Goal: Information Seeking & Learning: Learn about a topic

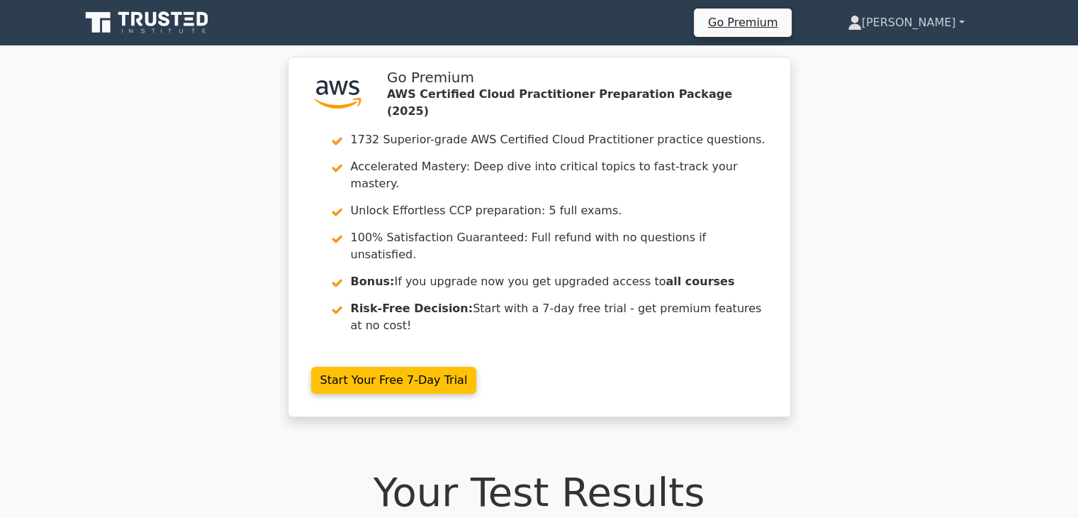
click at [912, 23] on link "[PERSON_NAME]" at bounding box center [906, 23] width 185 height 28
click at [893, 63] on link "Profile" at bounding box center [871, 56] width 112 height 23
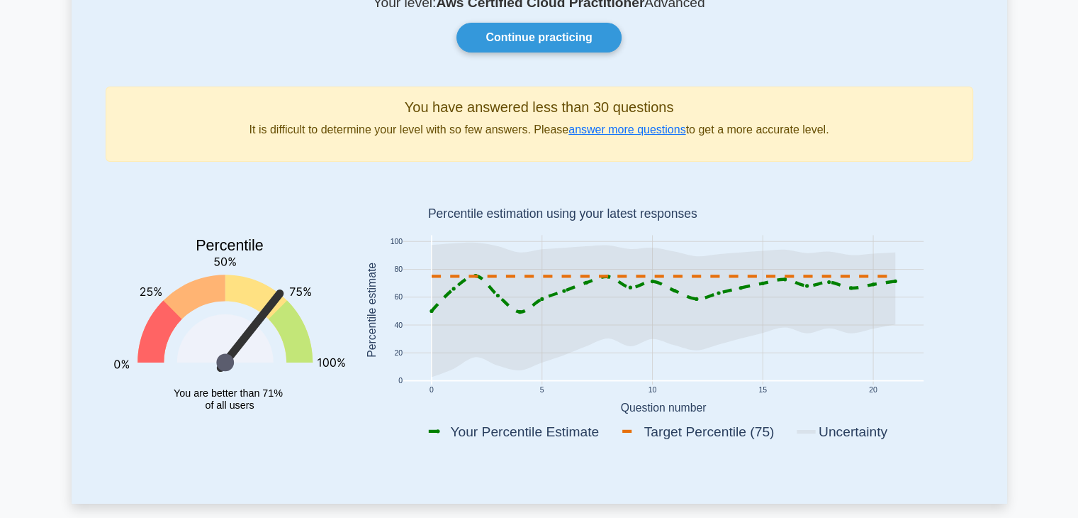
scroll to position [130, 0]
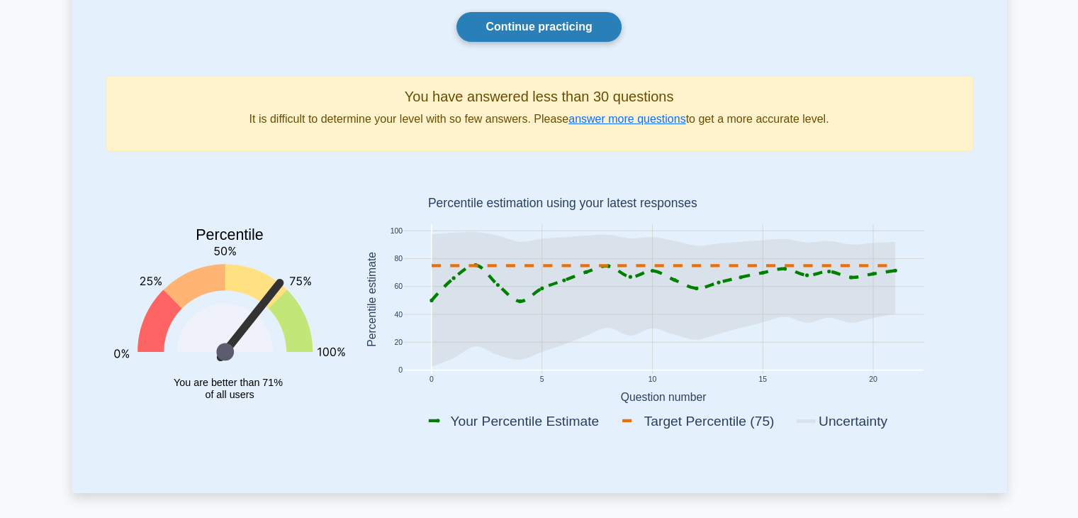
click at [538, 20] on link "Continue practicing" at bounding box center [539, 27] width 164 height 30
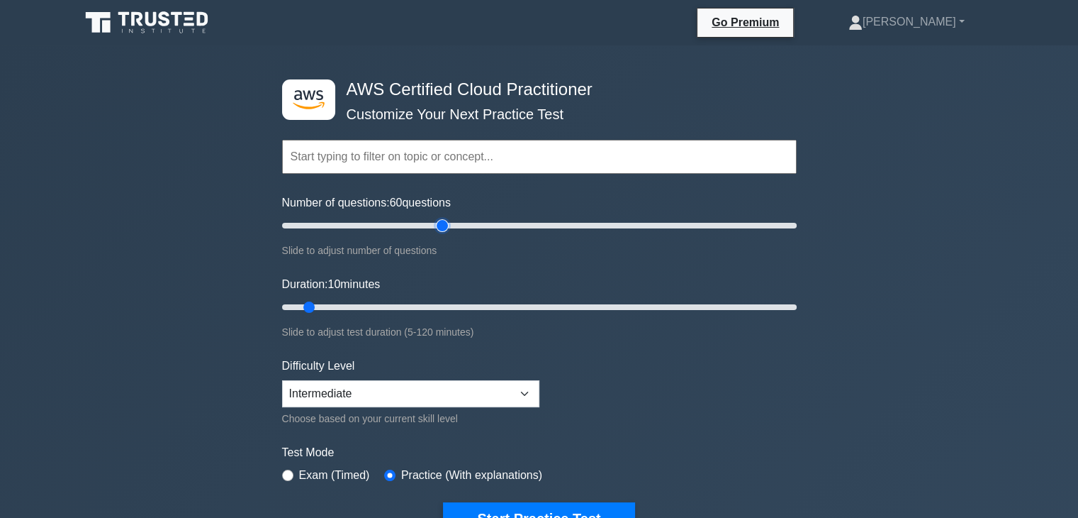
drag, startPoint x: 297, startPoint y: 225, endPoint x: 442, endPoint y: 236, distance: 145.7
type input "65"
click at [442, 234] on input "Number of questions: 60 questions" at bounding box center [539, 225] width 515 height 17
drag, startPoint x: 306, startPoint y: 303, endPoint x: 409, endPoint y: 298, distance: 103.0
type input "35"
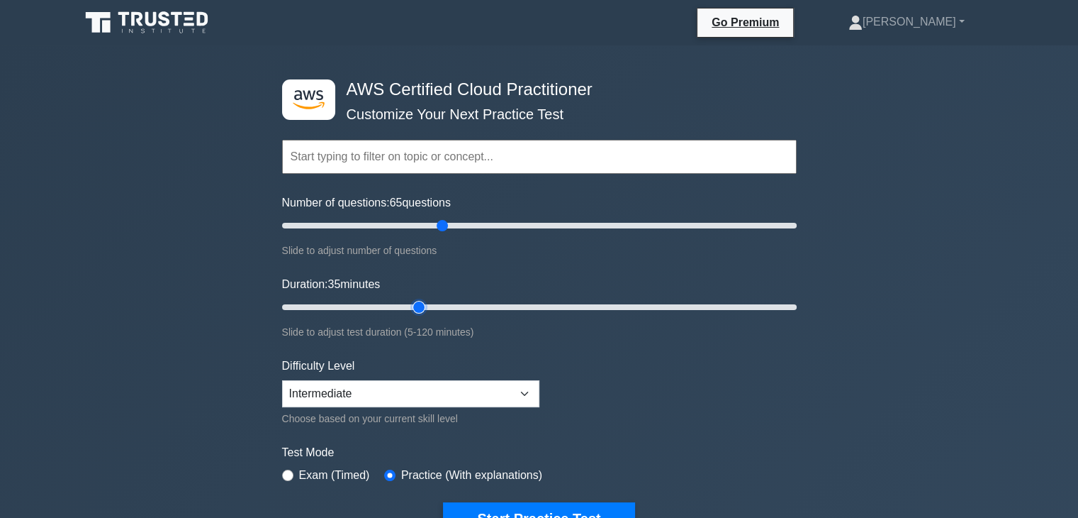
click at [409, 298] on input "Duration: 35 minutes" at bounding box center [539, 306] width 515 height 17
click at [384, 393] on select "Beginner Intermediate Expert" at bounding box center [410, 393] width 257 height 27
select select "expert"
click at [282, 380] on select "Beginner Intermediate Expert" at bounding box center [410, 393] width 257 height 27
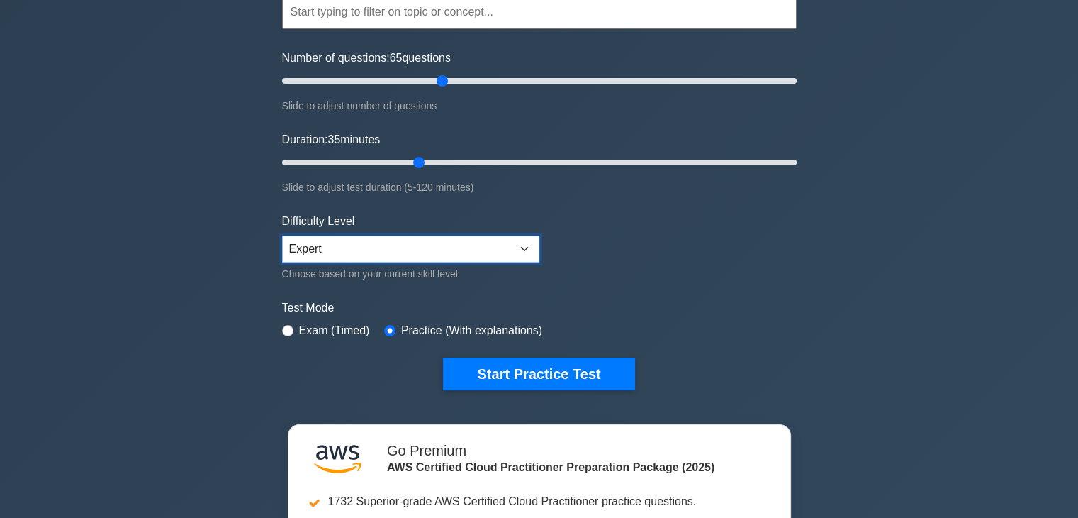
scroll to position [259, 0]
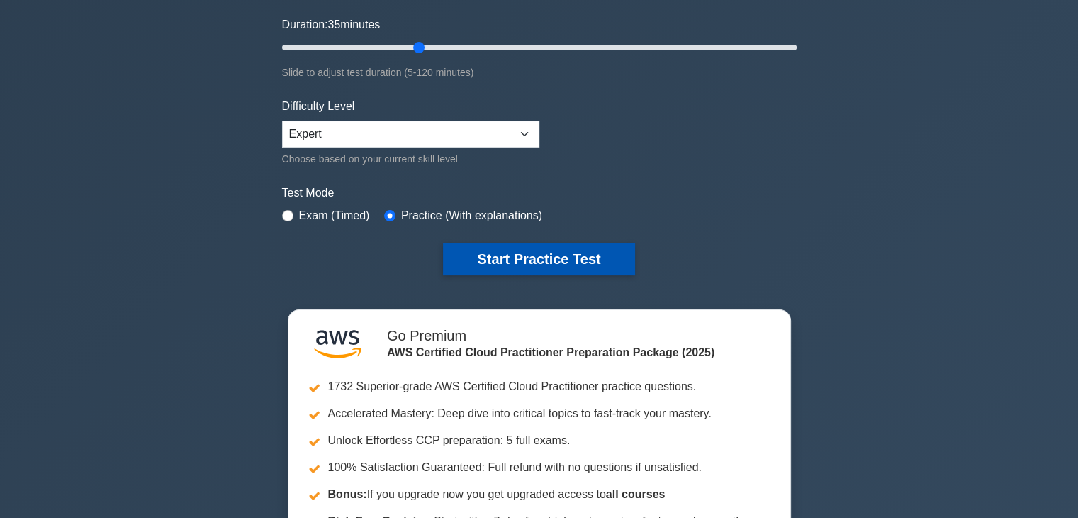
click at [517, 247] on button "Start Practice Test" at bounding box center [538, 258] width 191 height 33
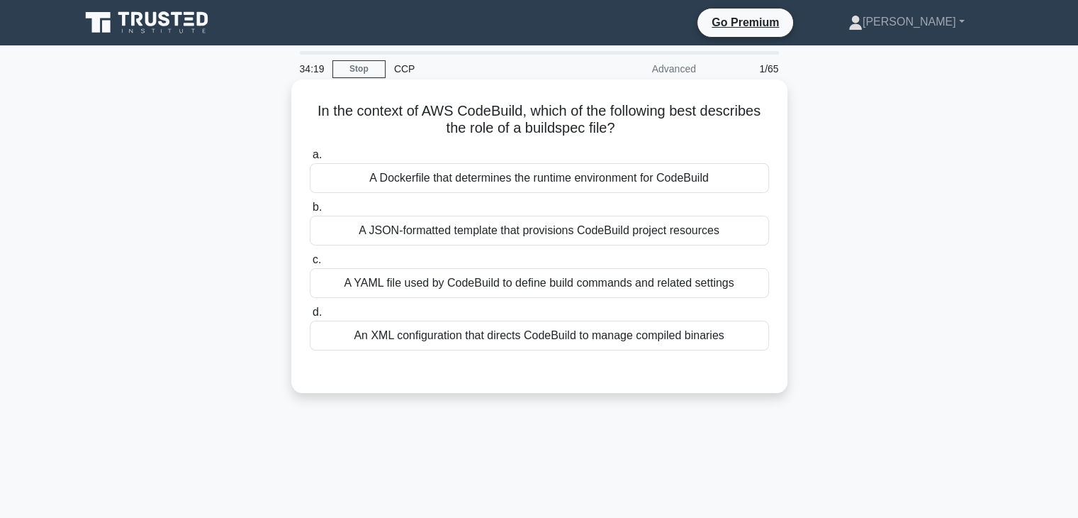
click at [559, 295] on div "A YAML file used by CodeBuild to define build commands and related settings" at bounding box center [539, 283] width 459 height 30
click at [310, 264] on input "c. A YAML file used by CodeBuild to define build commands and related settings" at bounding box center [310, 259] width 0 height 9
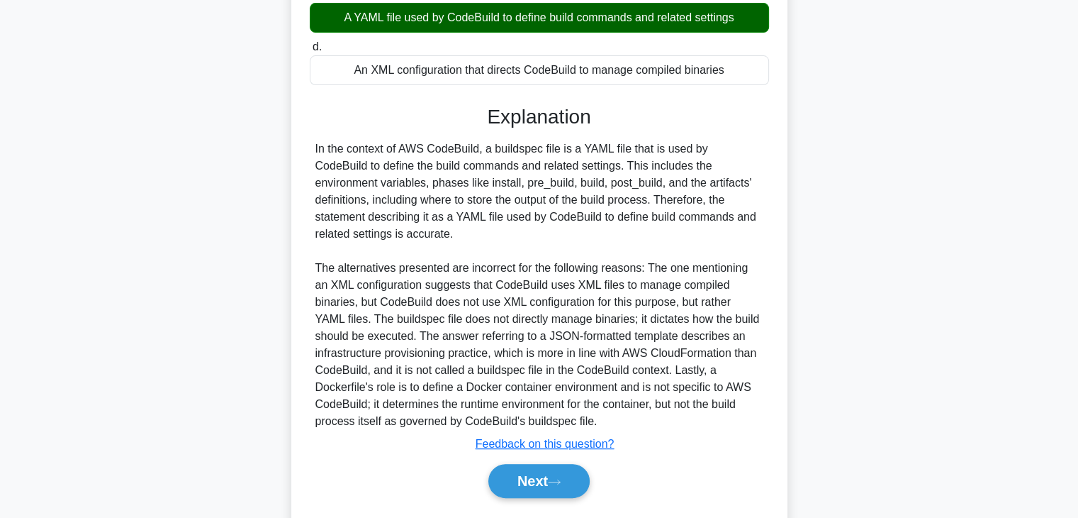
scroll to position [272, 0]
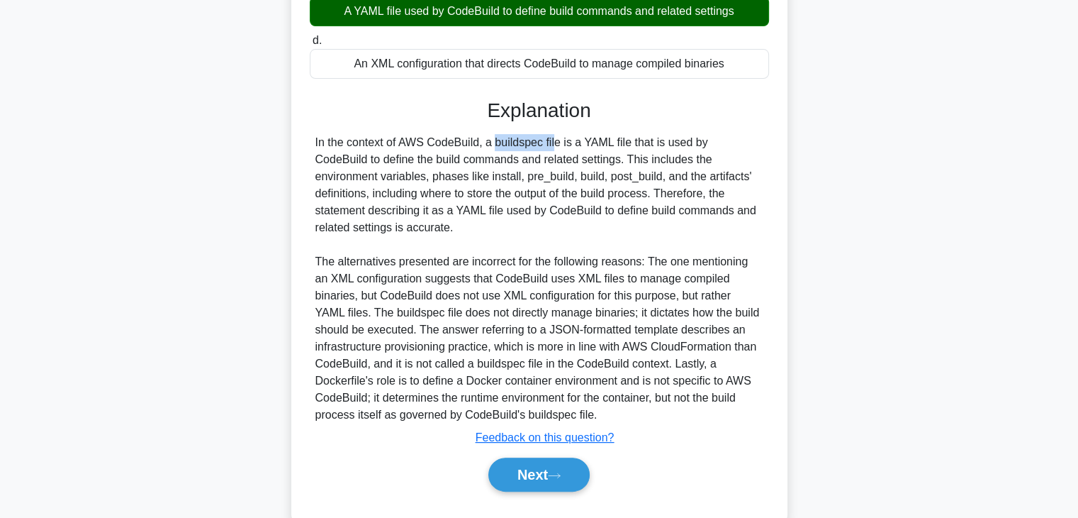
drag, startPoint x: 401, startPoint y: 140, endPoint x: 478, endPoint y: 148, distance: 77.7
click at [478, 148] on div "In the context of AWS CodeBuild, a buildspec file is a YAML file that is used b…" at bounding box center [539, 278] width 448 height 289
copy div "AWS CodeBuild"
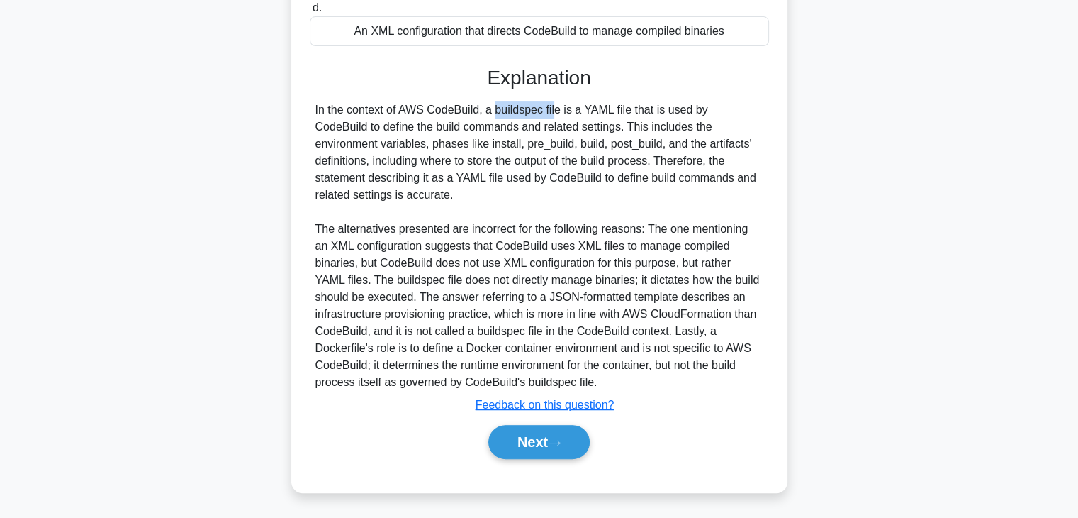
scroll to position [305, 0]
click at [542, 429] on button "Next" at bounding box center [538, 441] width 101 height 34
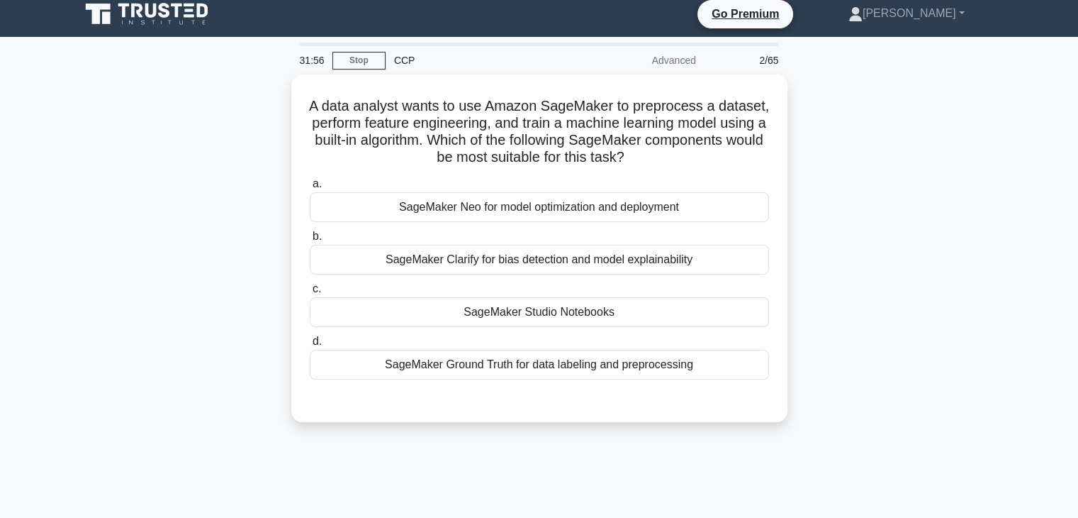
scroll to position [0, 0]
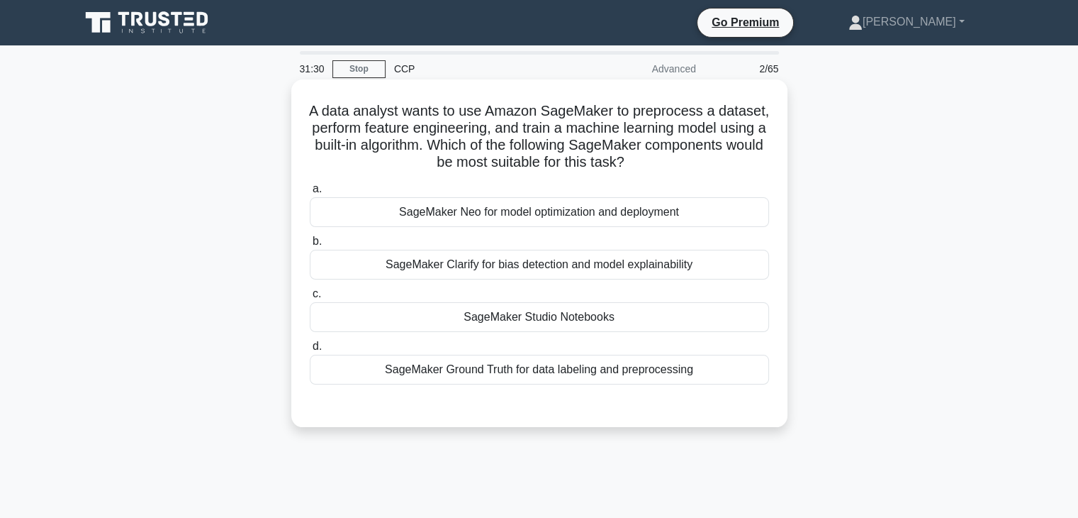
click at [571, 313] on div "SageMaker Studio Notebooks" at bounding box center [539, 317] width 459 height 30
click at [310, 298] on input "c. SageMaker Studio Notebooks" at bounding box center [310, 293] width 0 height 9
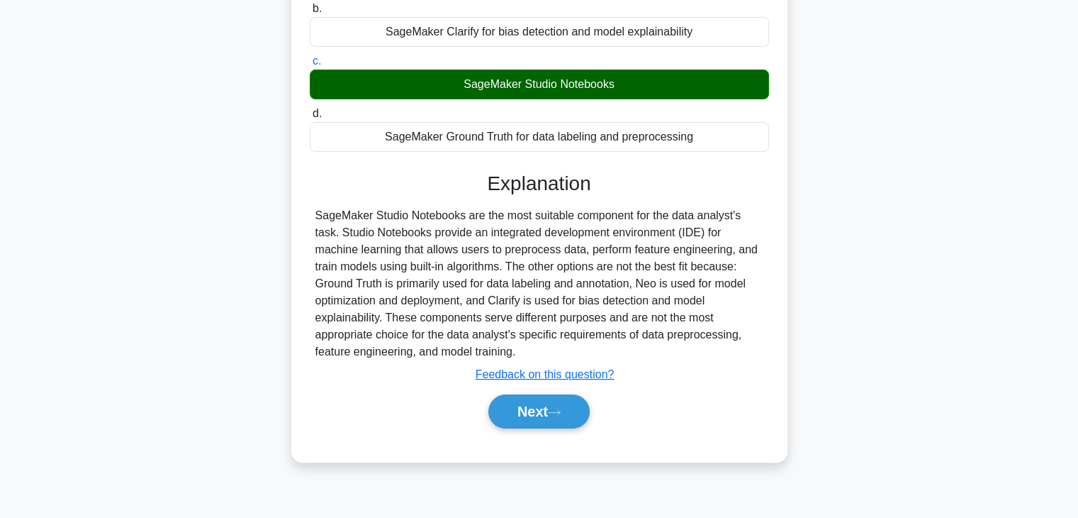
scroll to position [236, 0]
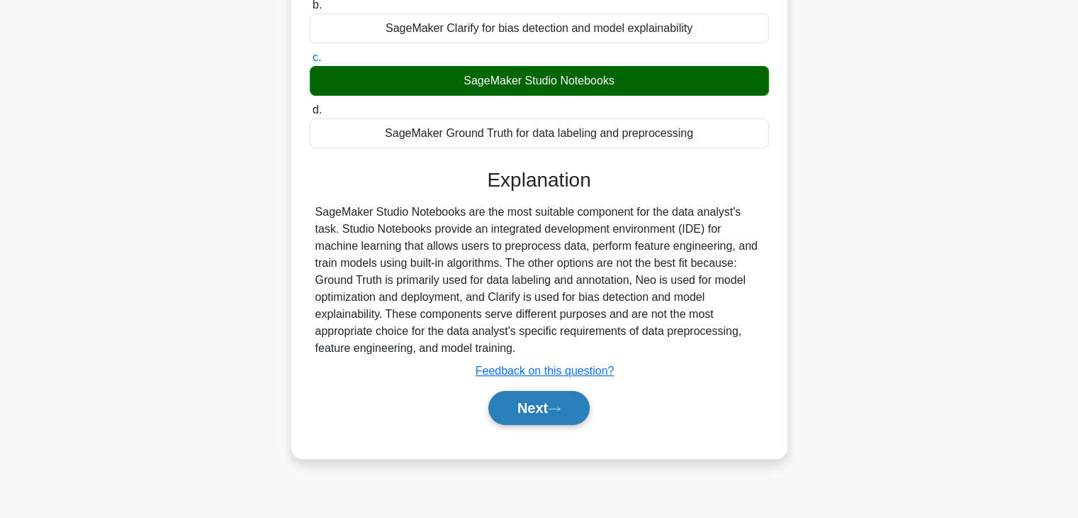
click at [539, 409] on button "Next" at bounding box center [538, 408] width 101 height 34
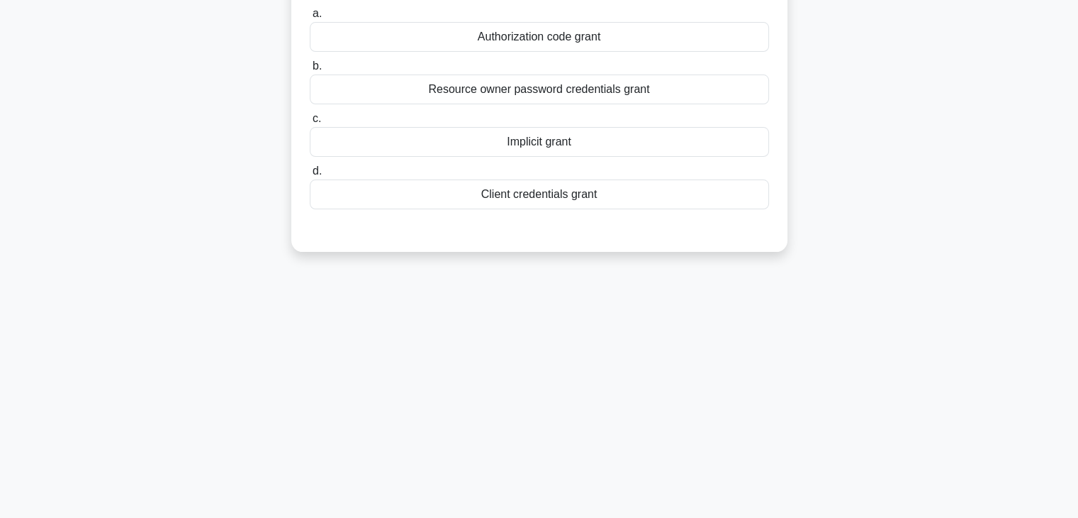
scroll to position [0, 0]
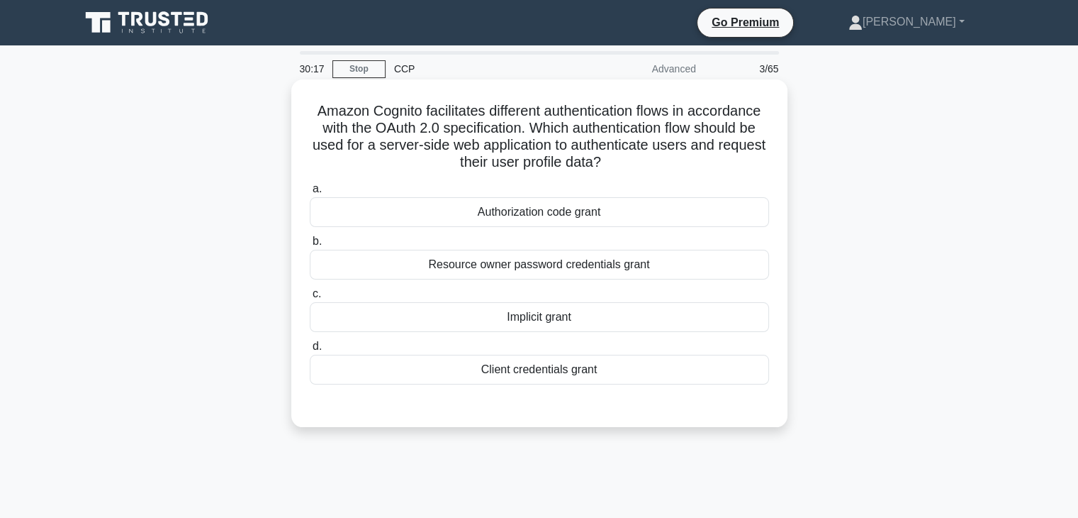
click at [549, 222] on div "Authorization code grant" at bounding box center [539, 212] width 459 height 30
click at [310, 194] on input "a. Authorization code grant" at bounding box center [310, 188] width 0 height 9
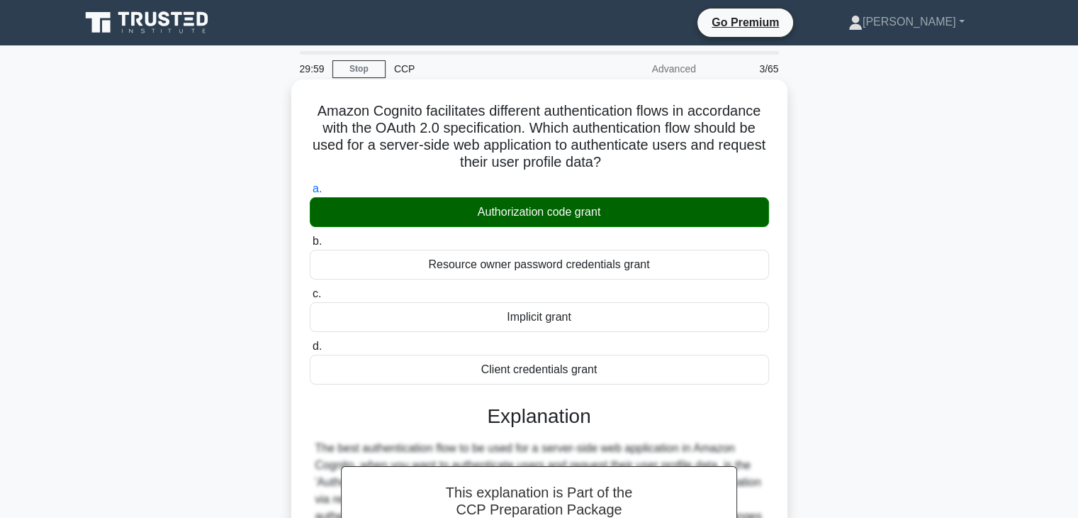
scroll to position [441, 0]
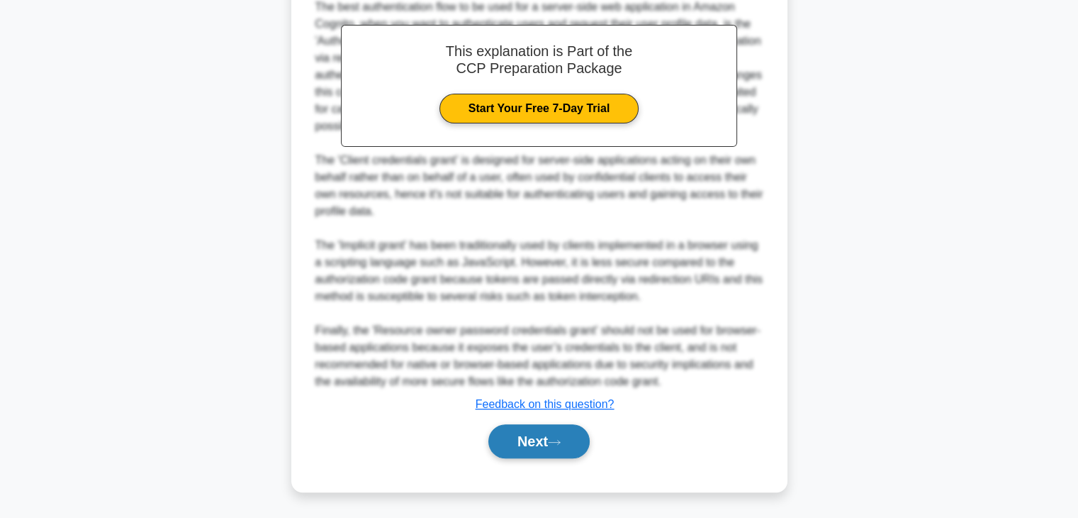
click at [559, 454] on button "Next" at bounding box center [538, 441] width 101 height 34
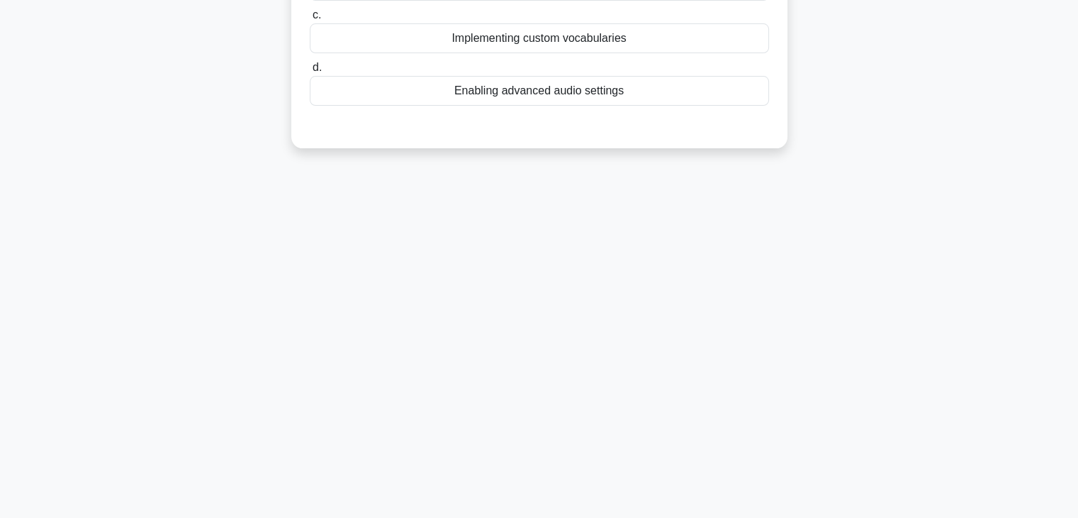
scroll to position [0, 0]
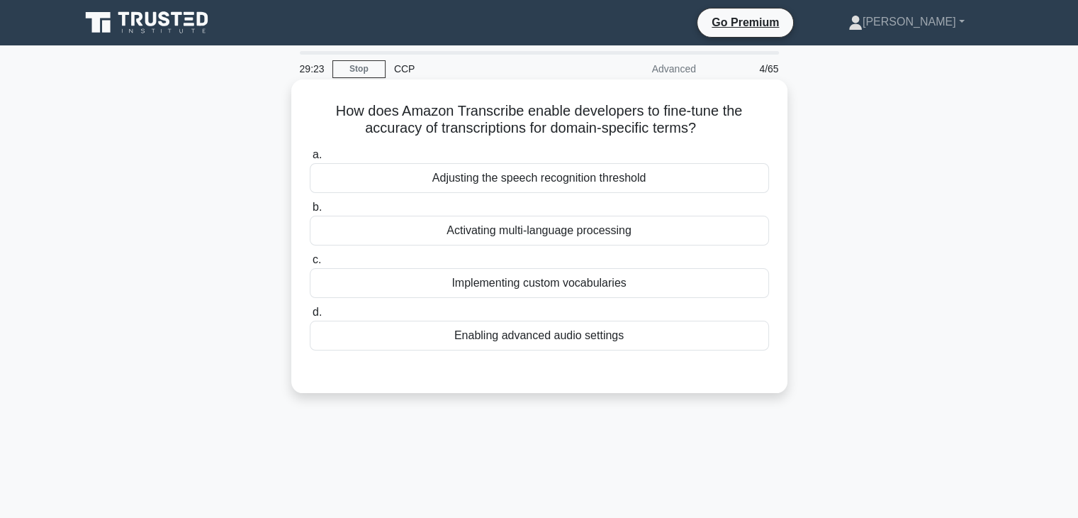
click at [613, 180] on div "Adjusting the speech recognition threshold" at bounding box center [539, 178] width 459 height 30
click at [310, 160] on input "a. Adjusting the speech recognition threshold" at bounding box center [310, 154] width 0 height 9
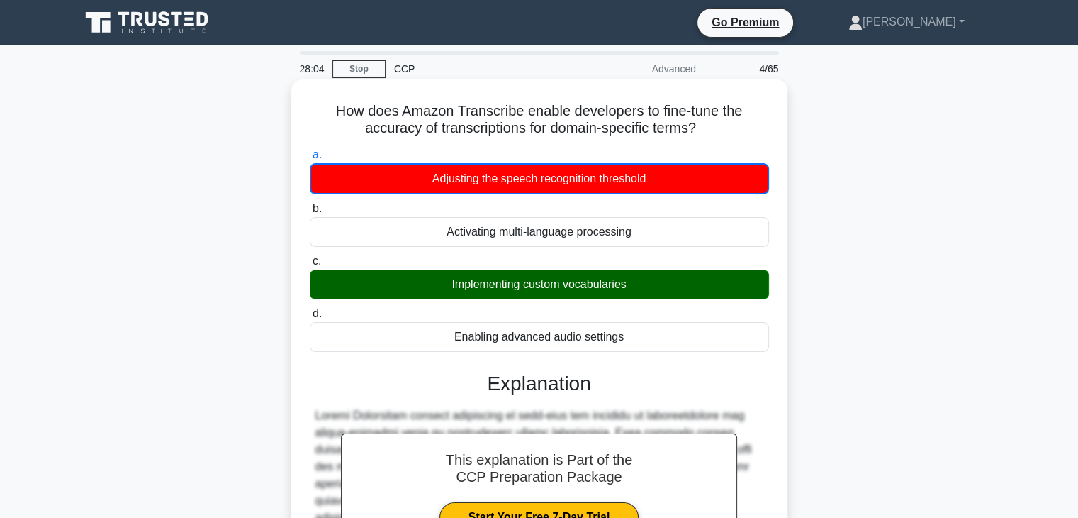
click at [639, 245] on div "Activating multi-language processing" at bounding box center [539, 232] width 459 height 30
click at [310, 213] on input "b. Activating multi-language processing" at bounding box center [310, 208] width 0 height 9
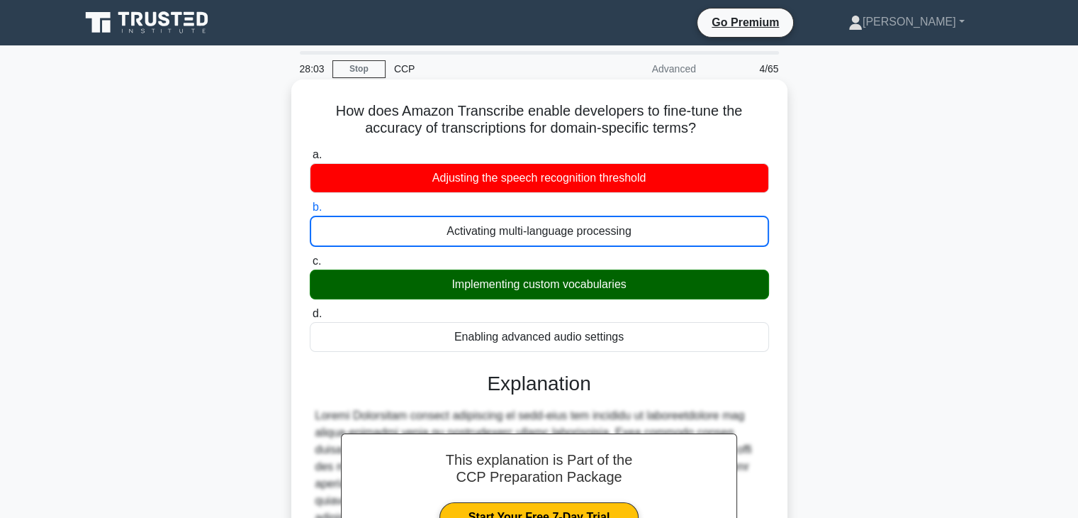
scroll to position [289, 0]
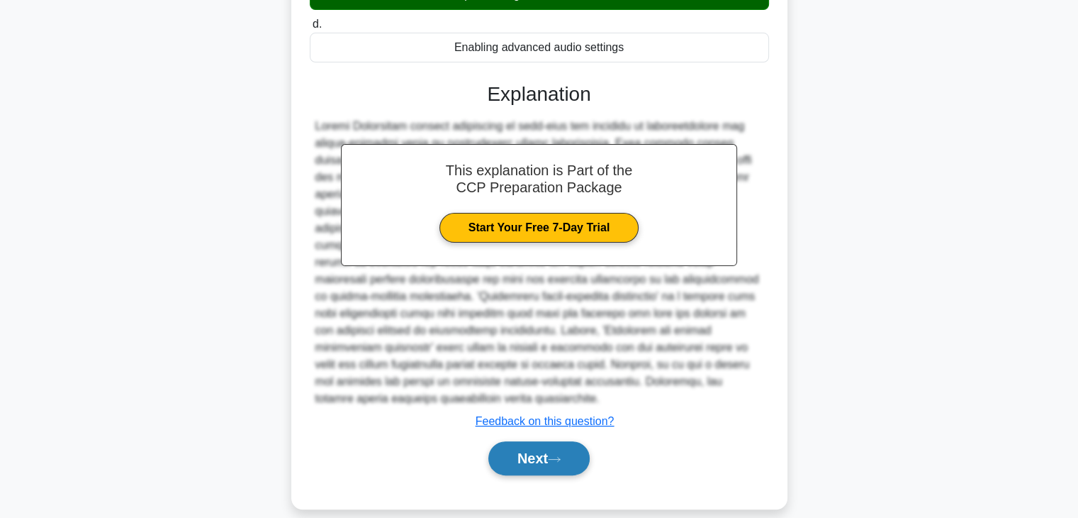
click at [542, 441] on button "Next" at bounding box center [538, 458] width 101 height 34
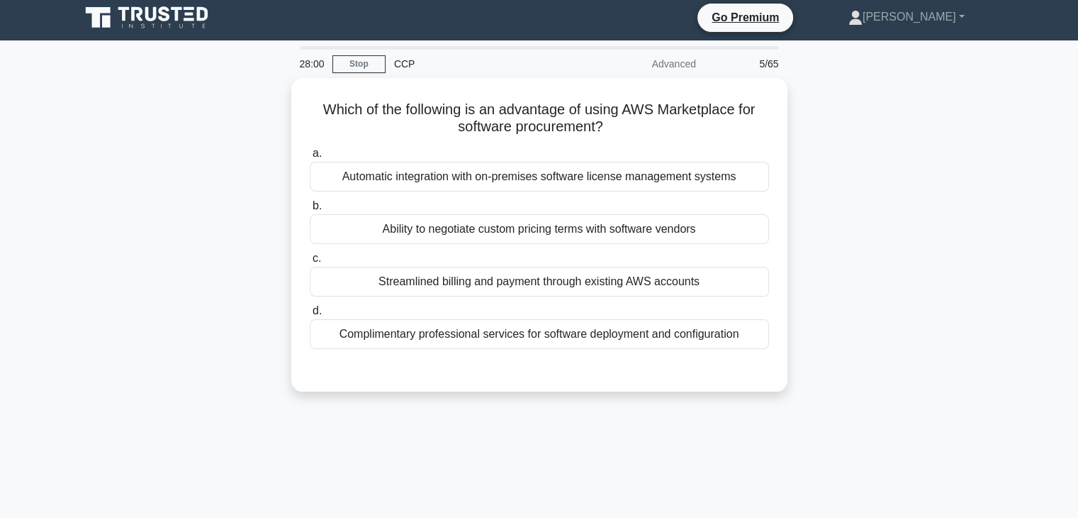
scroll to position [0, 0]
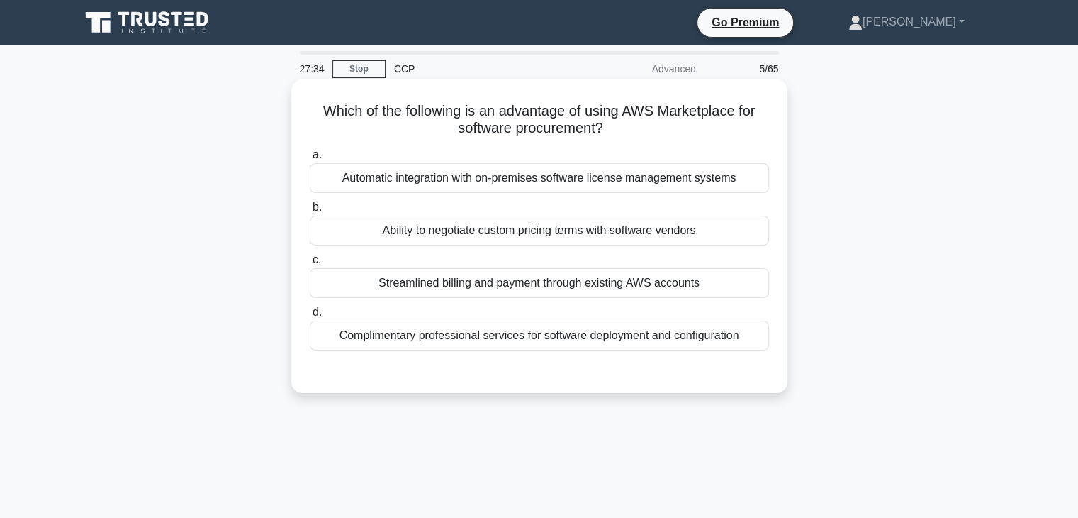
click at [608, 133] on icon at bounding box center [608, 129] width 8 height 16
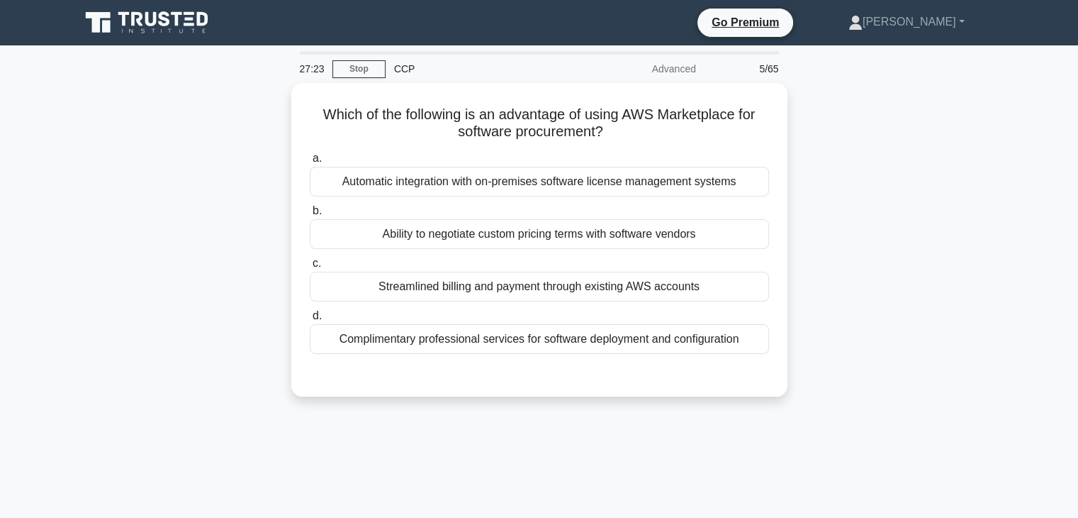
click at [846, 189] on div "Which of the following is an advantage of using AWS Marketplace for software pr…" at bounding box center [540, 248] width 936 height 330
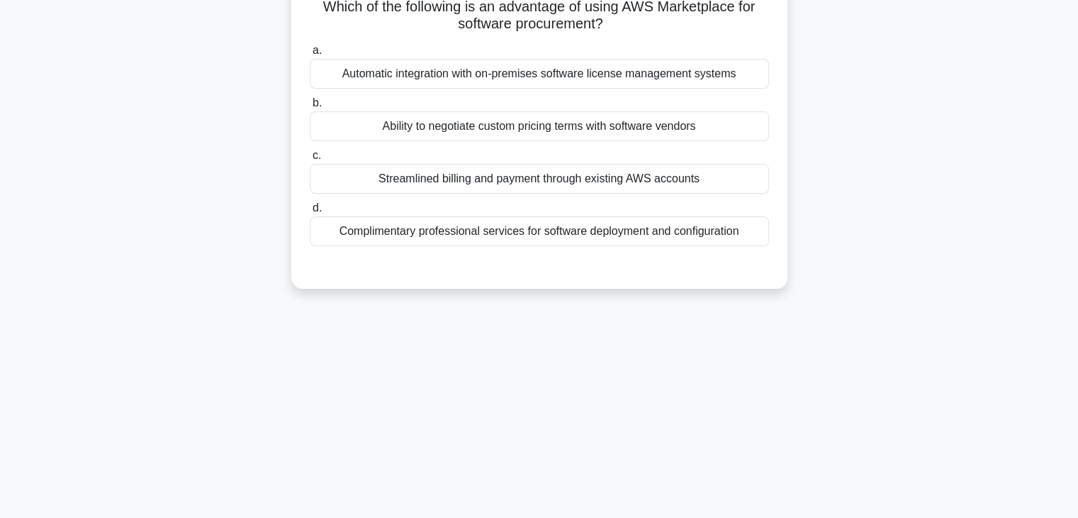
scroll to position [118, 0]
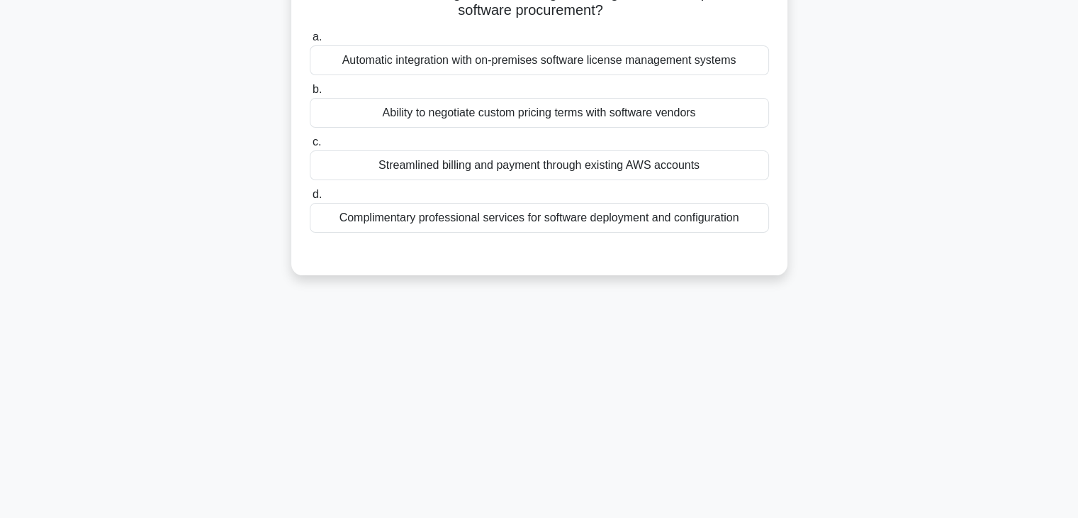
click at [633, 214] on div "Complimentary professional services for software deployment and configuration" at bounding box center [539, 218] width 459 height 30
click at [310, 199] on input "d. Complimentary professional services for software deployment and configuration" at bounding box center [310, 194] width 0 height 9
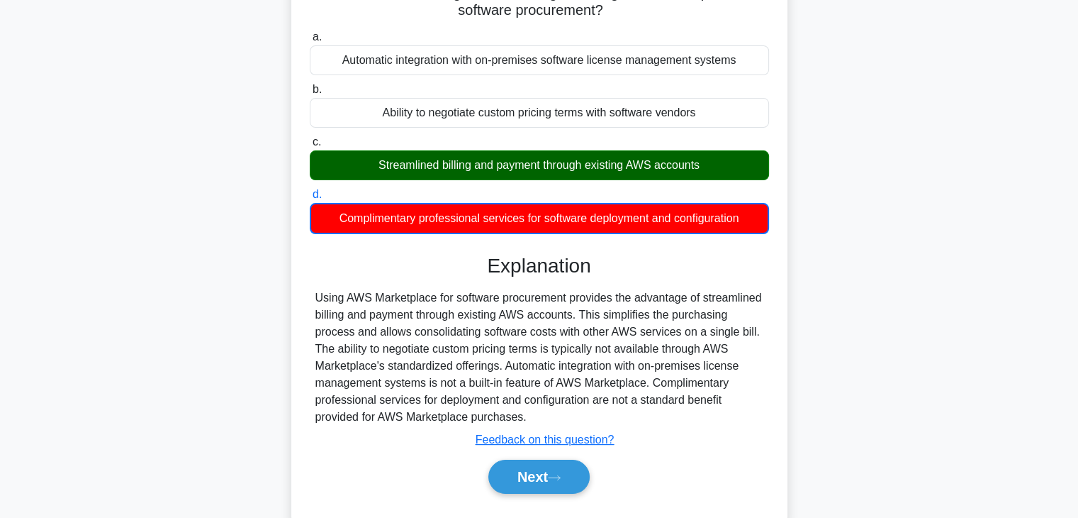
drag, startPoint x: 718, startPoint y: 168, endPoint x: 492, endPoint y: 174, distance: 226.2
click at [492, 174] on div "Streamlined billing and payment through existing AWS accounts" at bounding box center [539, 165] width 459 height 30
drag, startPoint x: 369, startPoint y: 165, endPoint x: 738, endPoint y: 175, distance: 369.5
click at [738, 175] on div "Streamlined billing and payment through existing AWS accounts" at bounding box center [539, 165] width 459 height 30
copy div "Streamlined billing and payment through existing AWS accounts"
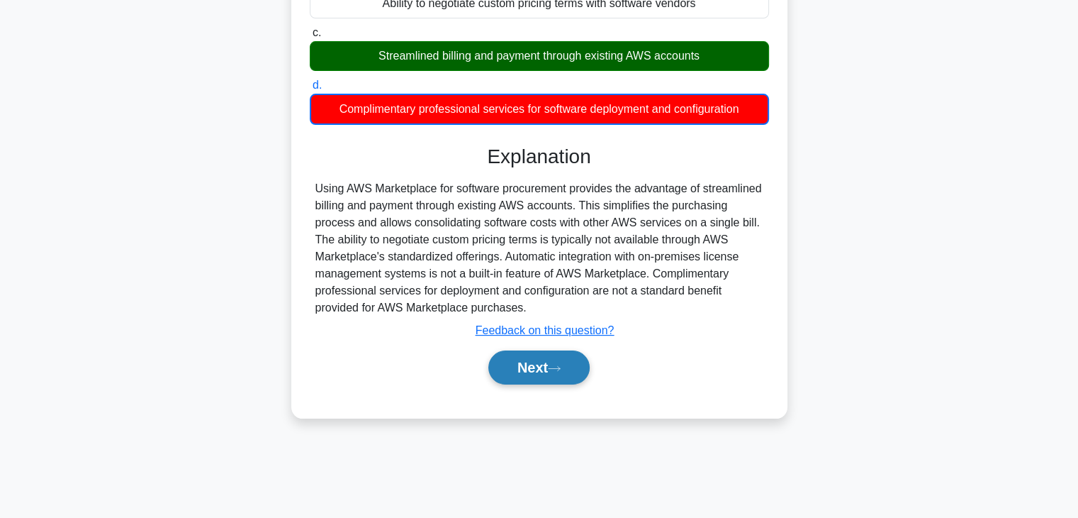
scroll to position [249, 0]
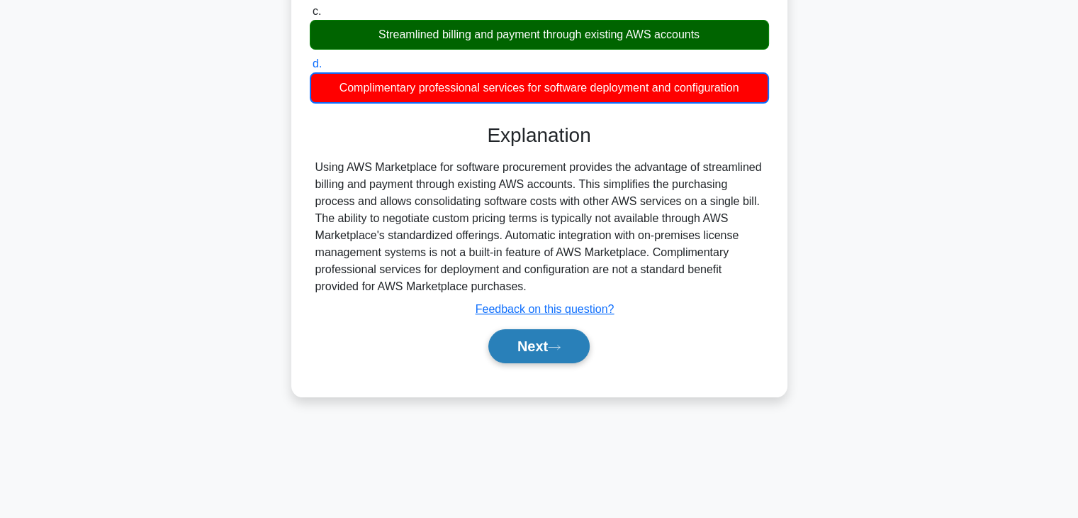
click at [545, 341] on button "Next" at bounding box center [538, 346] width 101 height 34
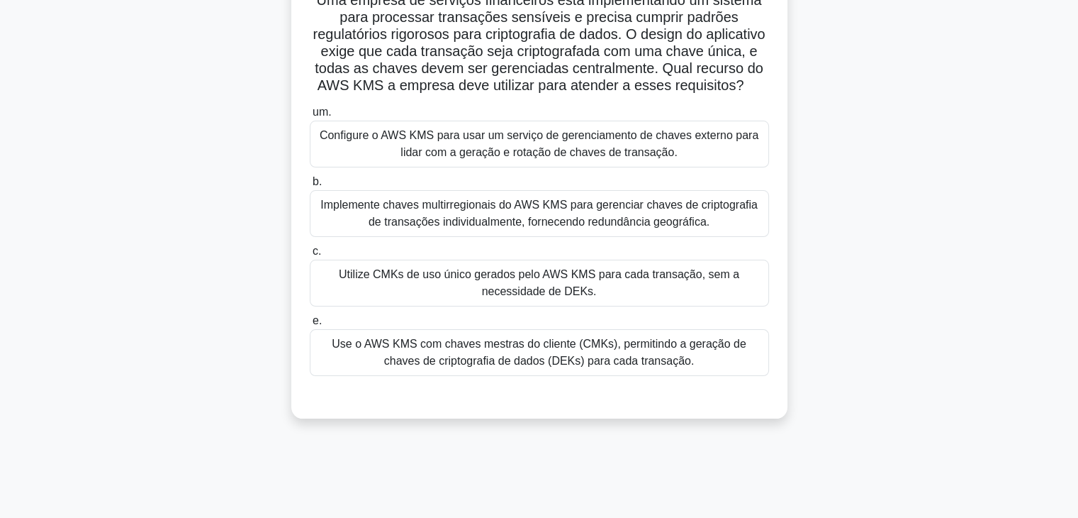
scroll to position [165, 0]
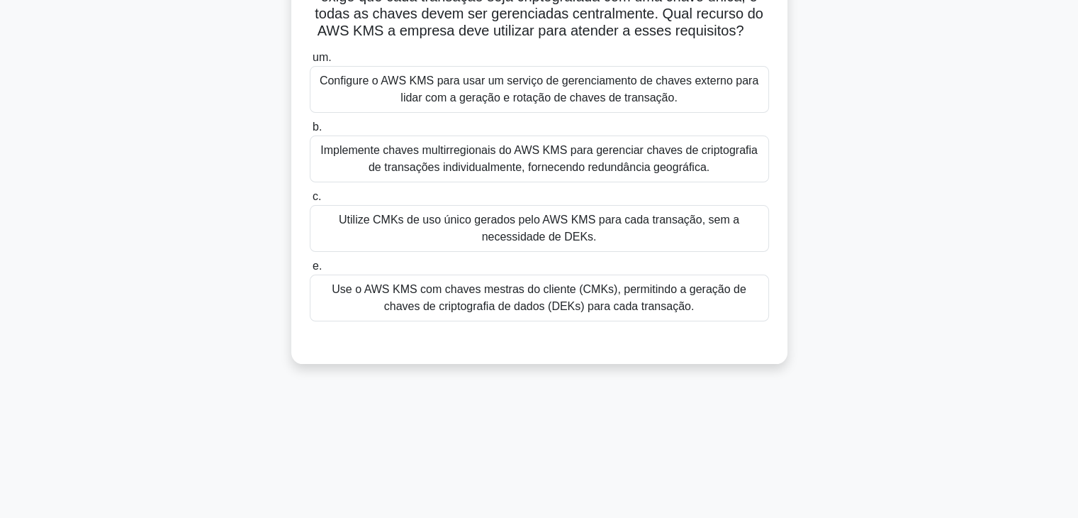
click at [567, 312] on font "Use o AWS KMS com chaves mestras do cliente (CMKs), permitindo a geração de cha…" at bounding box center [539, 297] width 415 height 29
click at [310, 271] on input "e. Use o AWS KMS com chaves mestras do cliente (CMKs), permitindo a geração de …" at bounding box center [310, 266] width 0 height 9
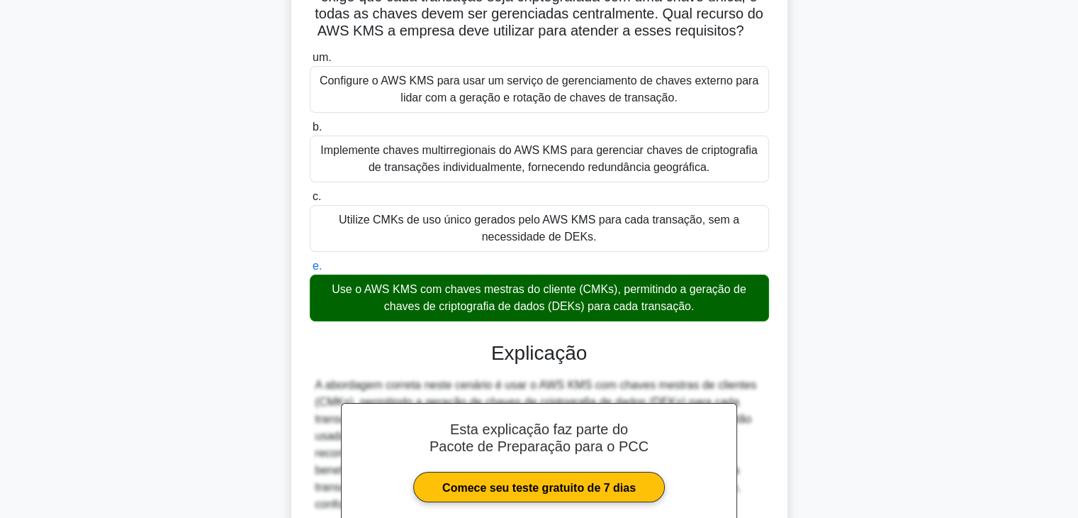
scroll to position [425, 0]
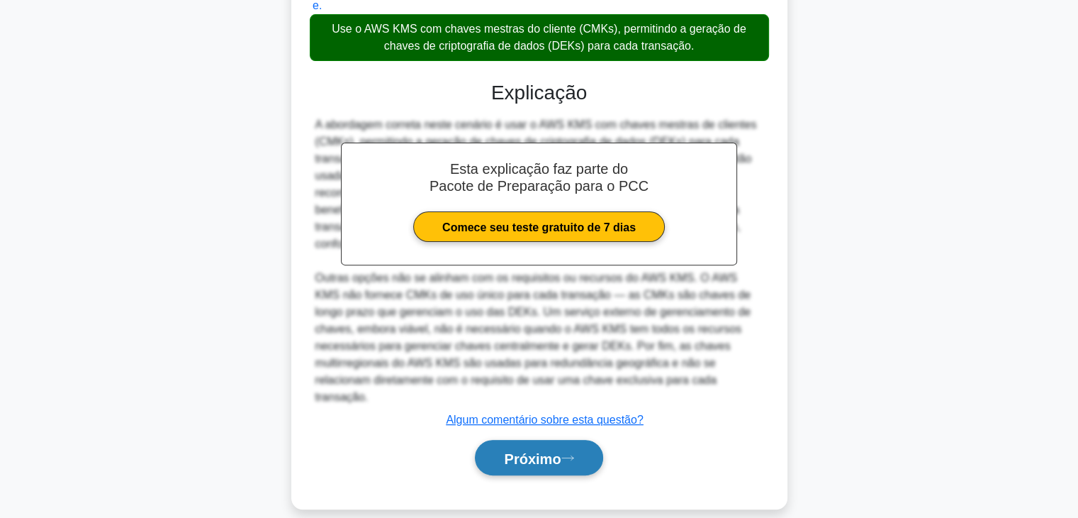
click at [567, 440] on button "Próximo" at bounding box center [539, 458] width 128 height 36
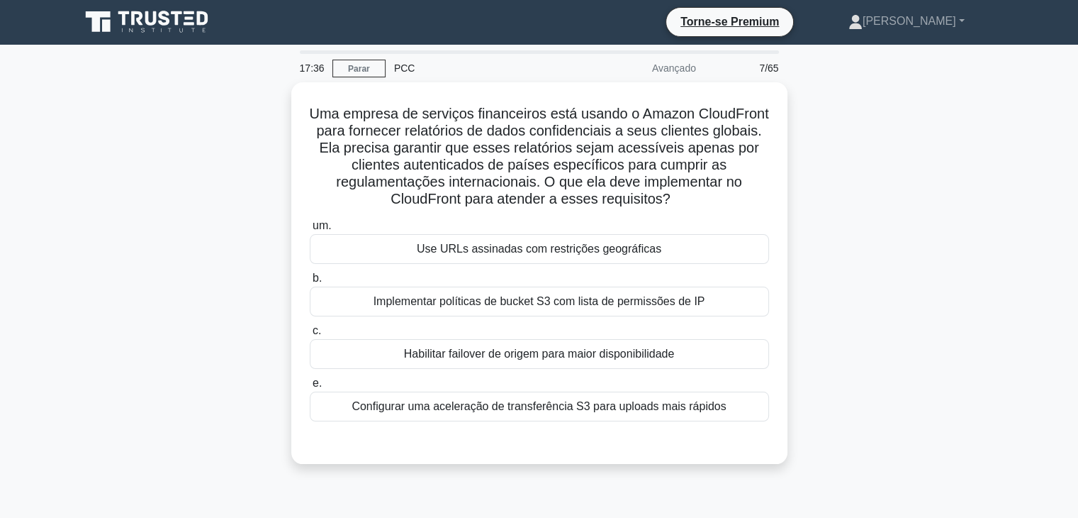
scroll to position [0, 0]
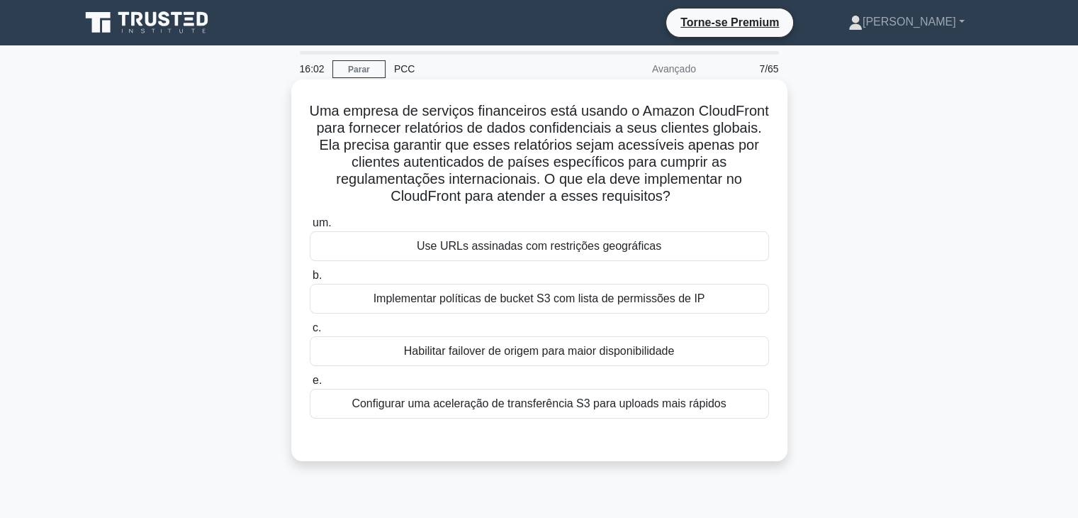
click at [533, 256] on div "Use URLs assinadas com restrições geográficas" at bounding box center [539, 246] width 459 height 30
click at [310, 228] on input "um. Use URLs assinadas com restrições geográficas" at bounding box center [310, 222] width 0 height 9
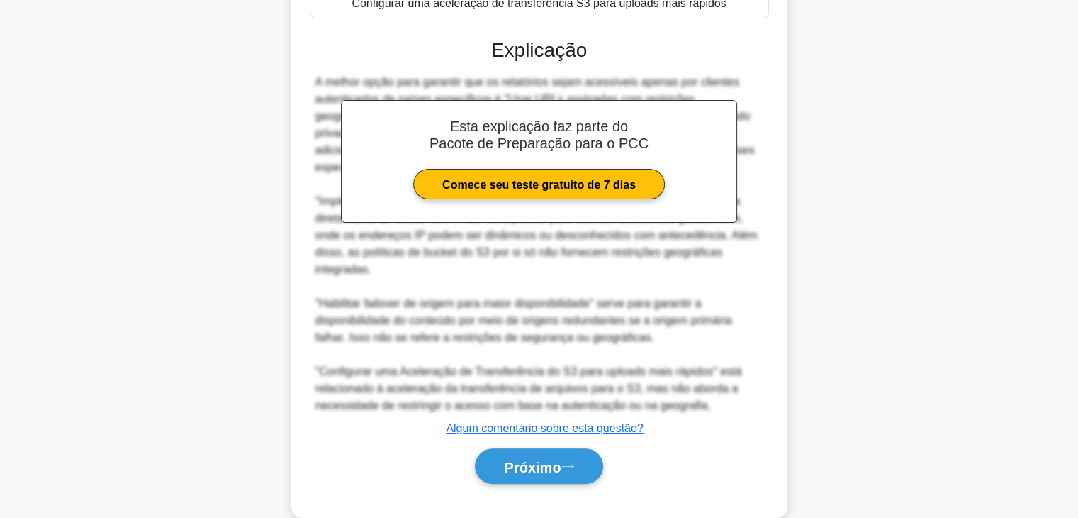
scroll to position [425, 0]
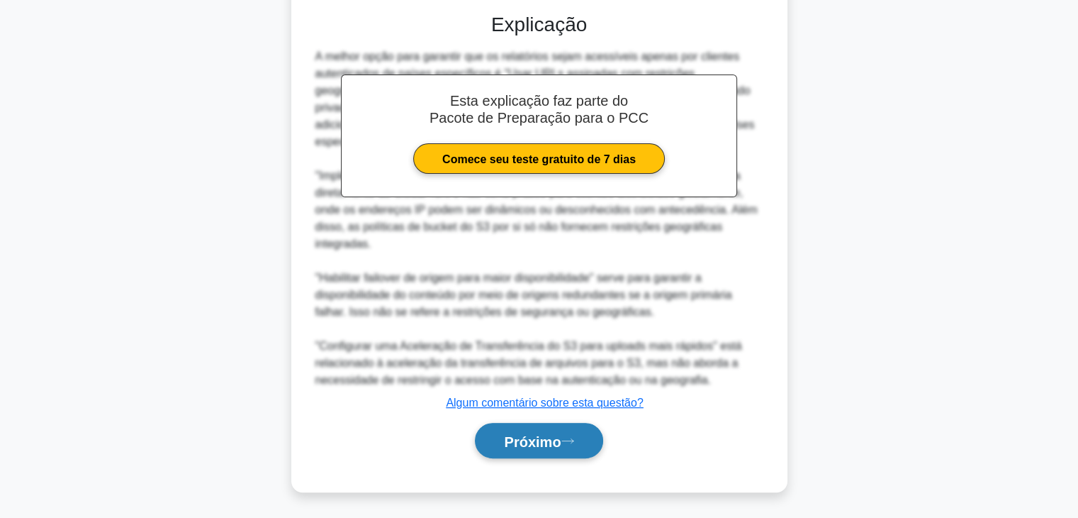
click at [539, 433] on font "Próximo" at bounding box center [532, 441] width 57 height 16
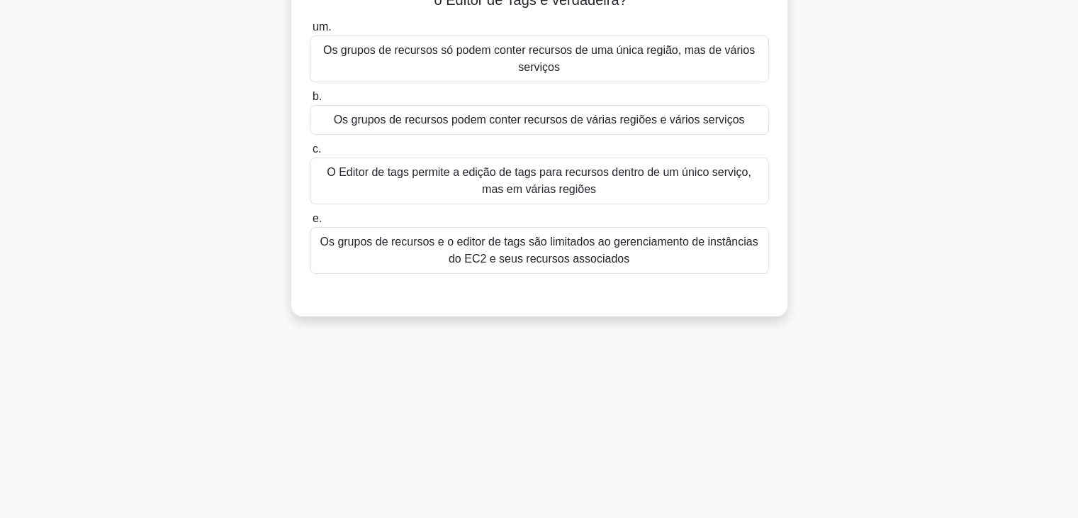
scroll to position [0, 0]
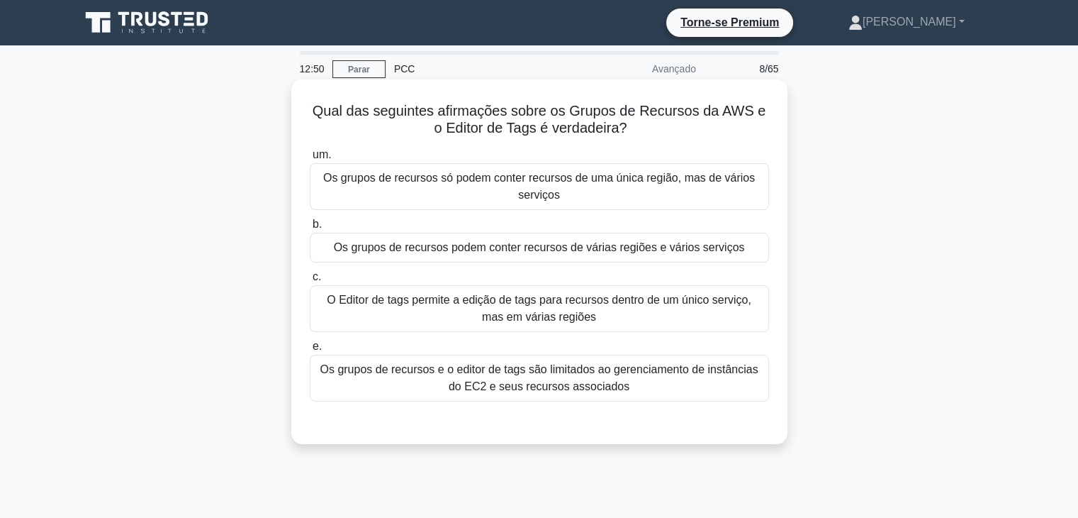
click at [559, 297] on font "O Editor de tags permite a edição de tags para recursos dentro de um único serv…" at bounding box center [539, 308] width 425 height 29
click at [310, 281] on input "c. O Editor de tags permite a edição de tags para recursos dentro de um único s…" at bounding box center [310, 276] width 0 height 9
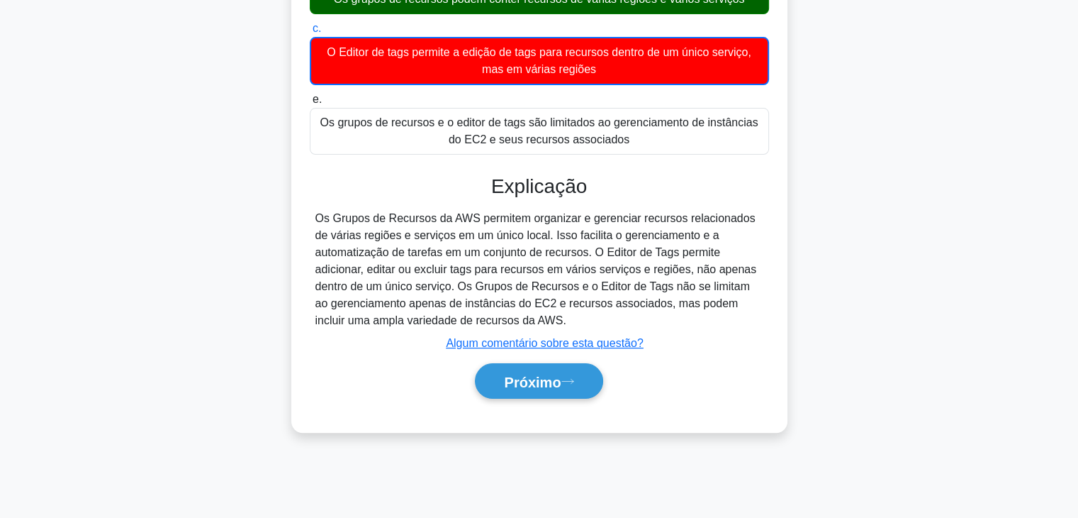
scroll to position [249, 0]
click at [547, 381] on font "Próximo" at bounding box center [532, 382] width 57 height 16
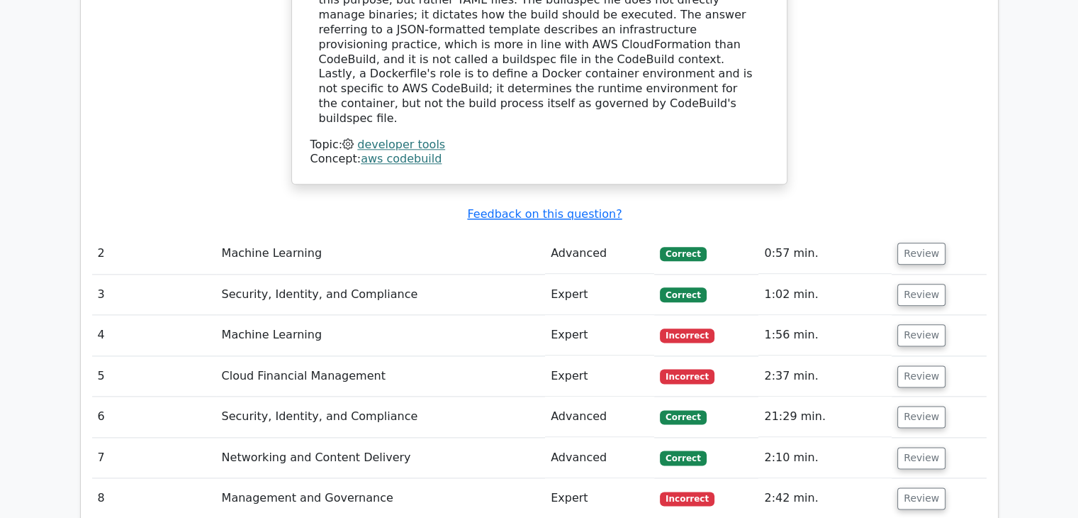
scroll to position [1772, 0]
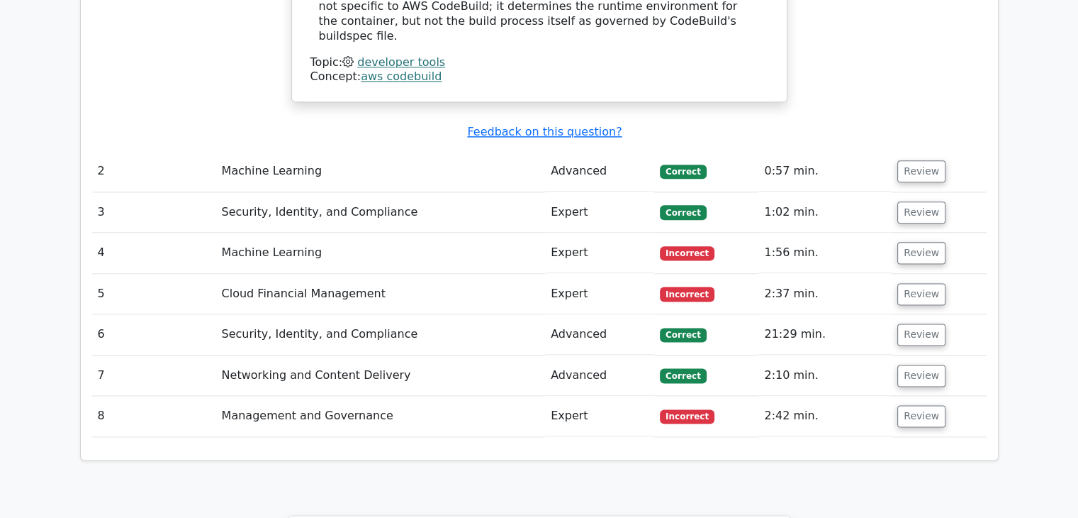
click at [273, 233] on td "Machine Learning" at bounding box center [381, 253] width 330 height 40
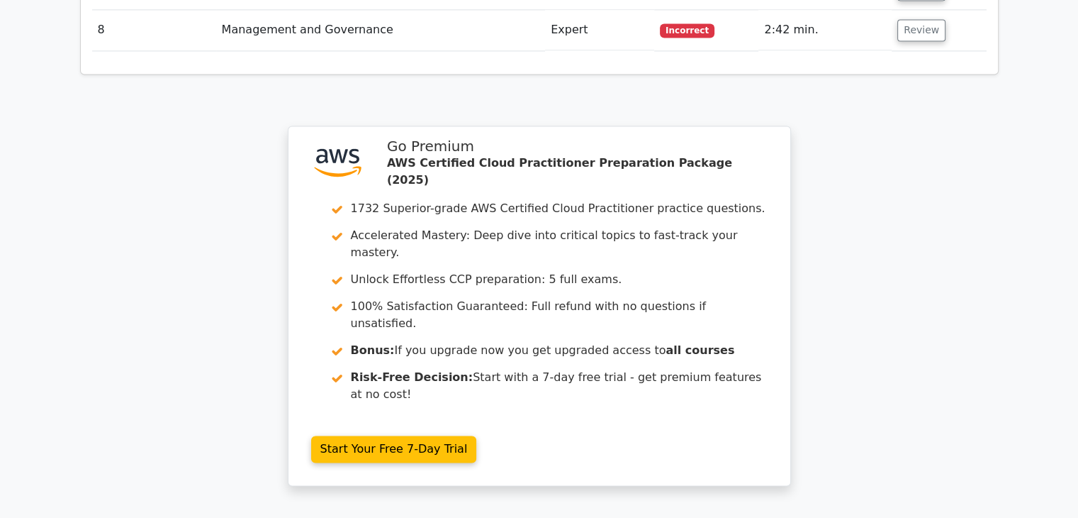
scroll to position [1665, 0]
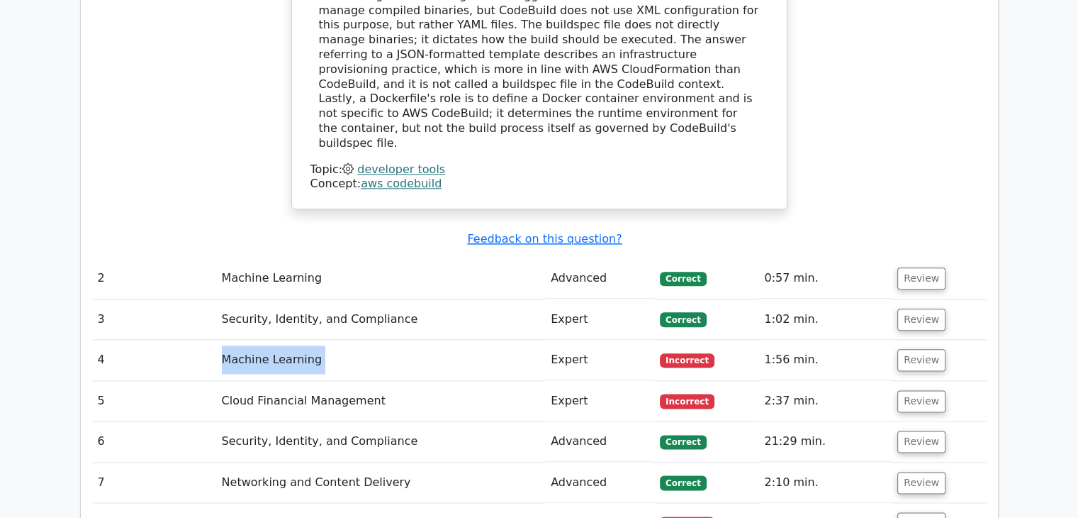
click at [676, 353] on span "Incorrect" at bounding box center [687, 360] width 55 height 14
click at [928, 349] on button "Review" at bounding box center [922, 360] width 48 height 22
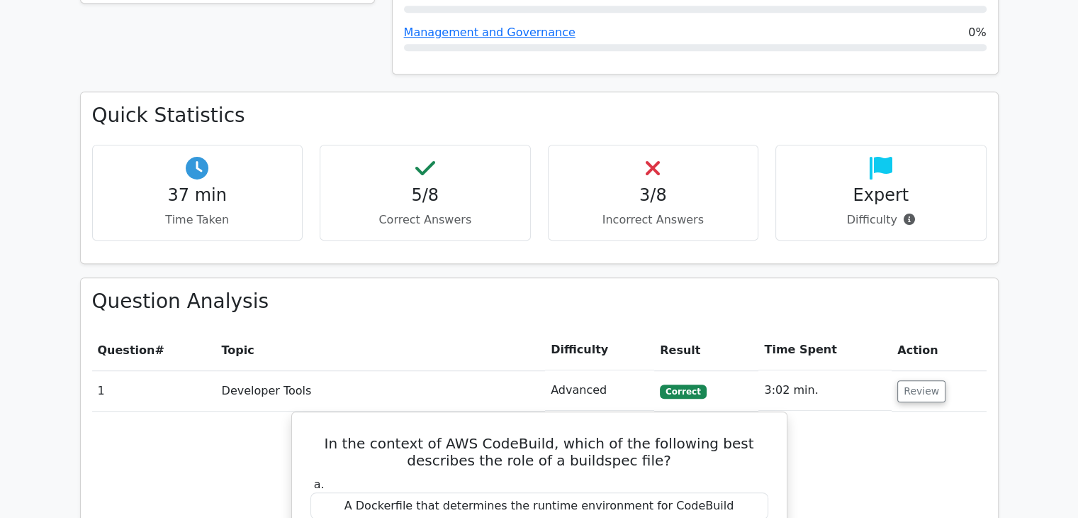
scroll to position [814, 0]
